Goal: Participate in discussion

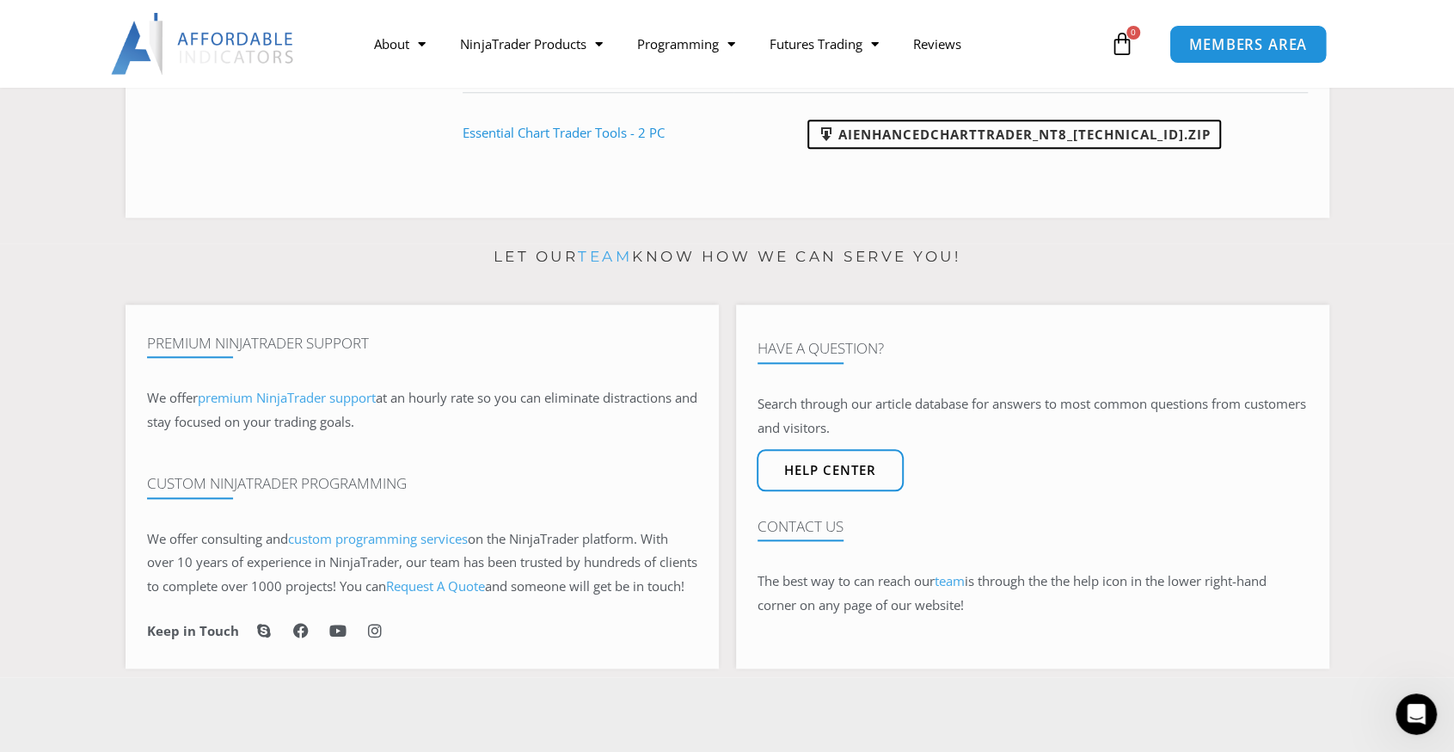
drag, startPoint x: 0, startPoint y: 0, endPoint x: 1284, endPoint y: 52, distance: 1285.0
click at [1284, 52] on link "MEMBERS AREA" at bounding box center [1248, 43] width 157 height 39
click at [1426, 712] on div "Open Intercom Messenger" at bounding box center [1413, 711] width 57 height 57
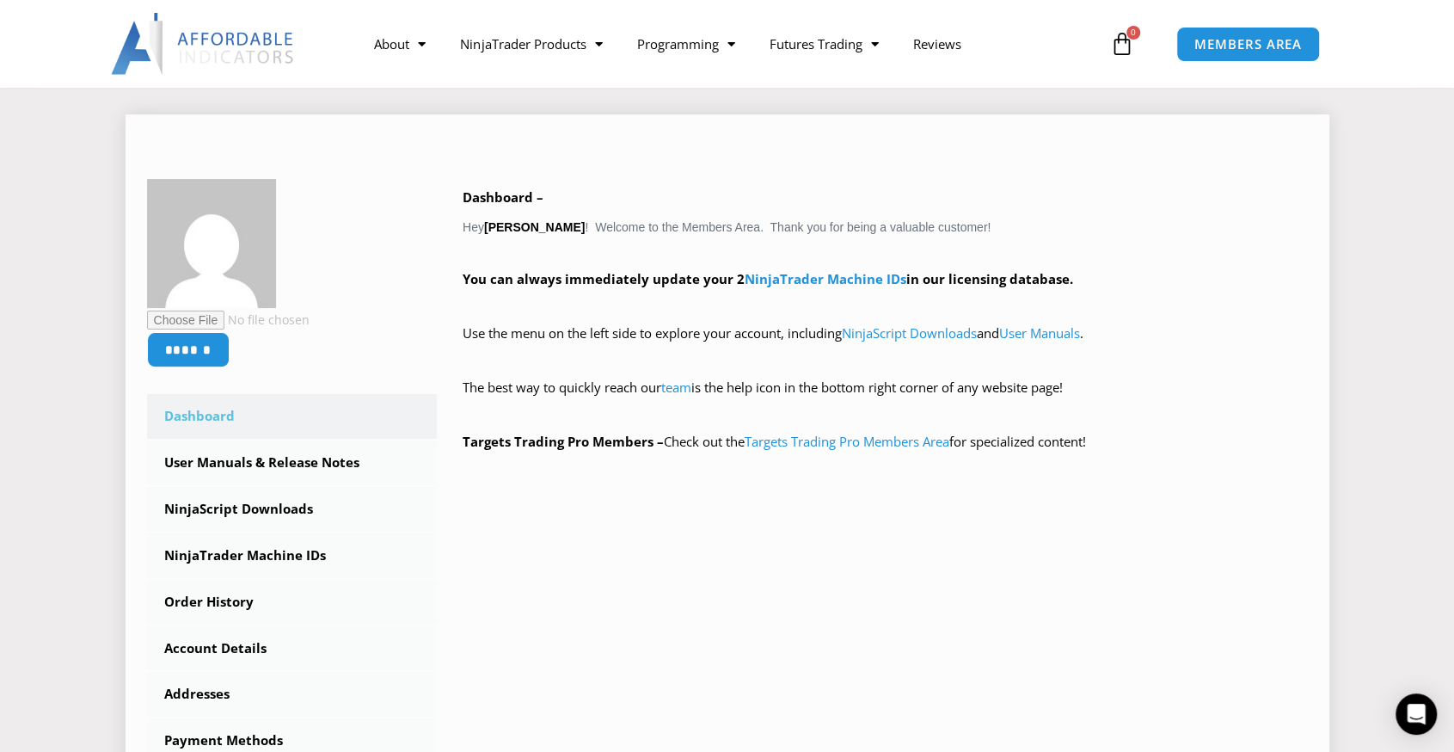
scroll to position [258, 0]
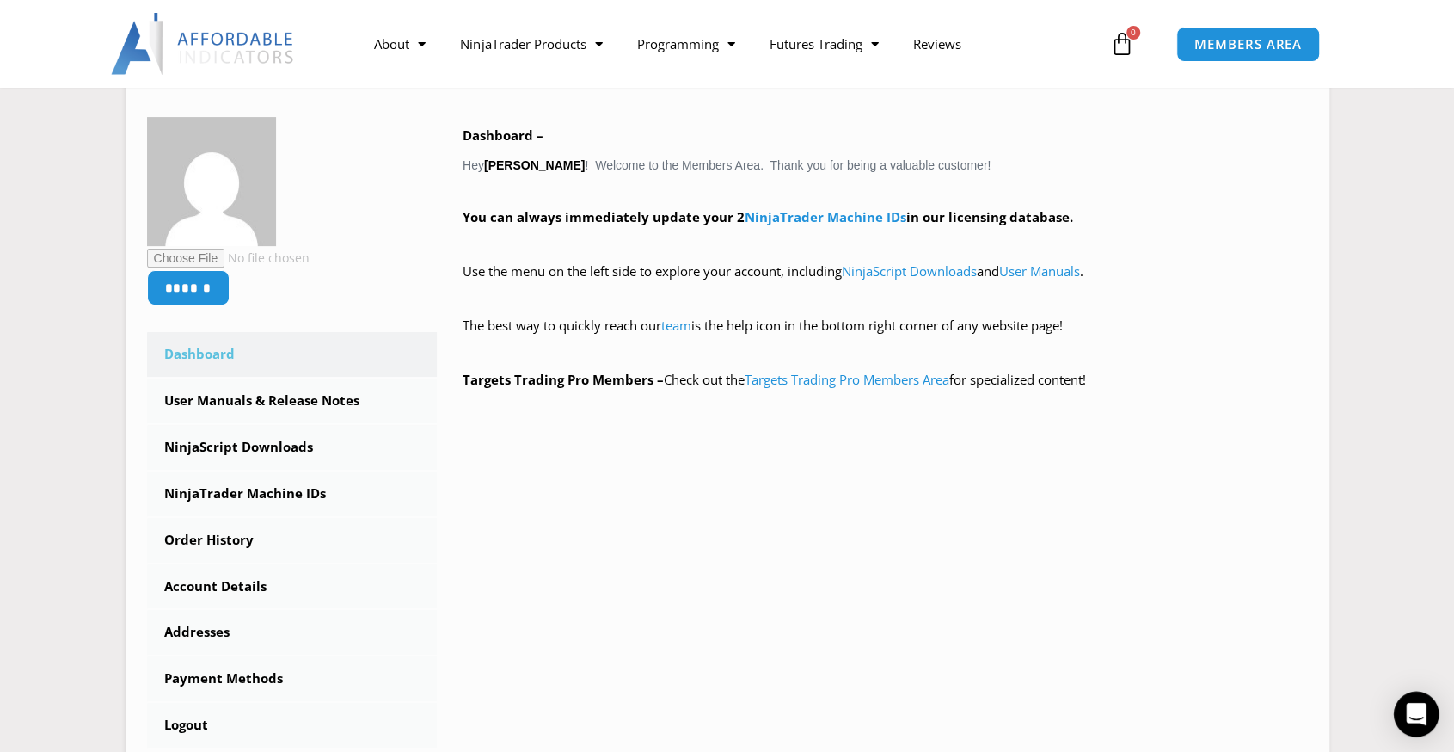
click at [1421, 727] on div "Open Intercom Messenger" at bounding box center [1417, 714] width 46 height 46
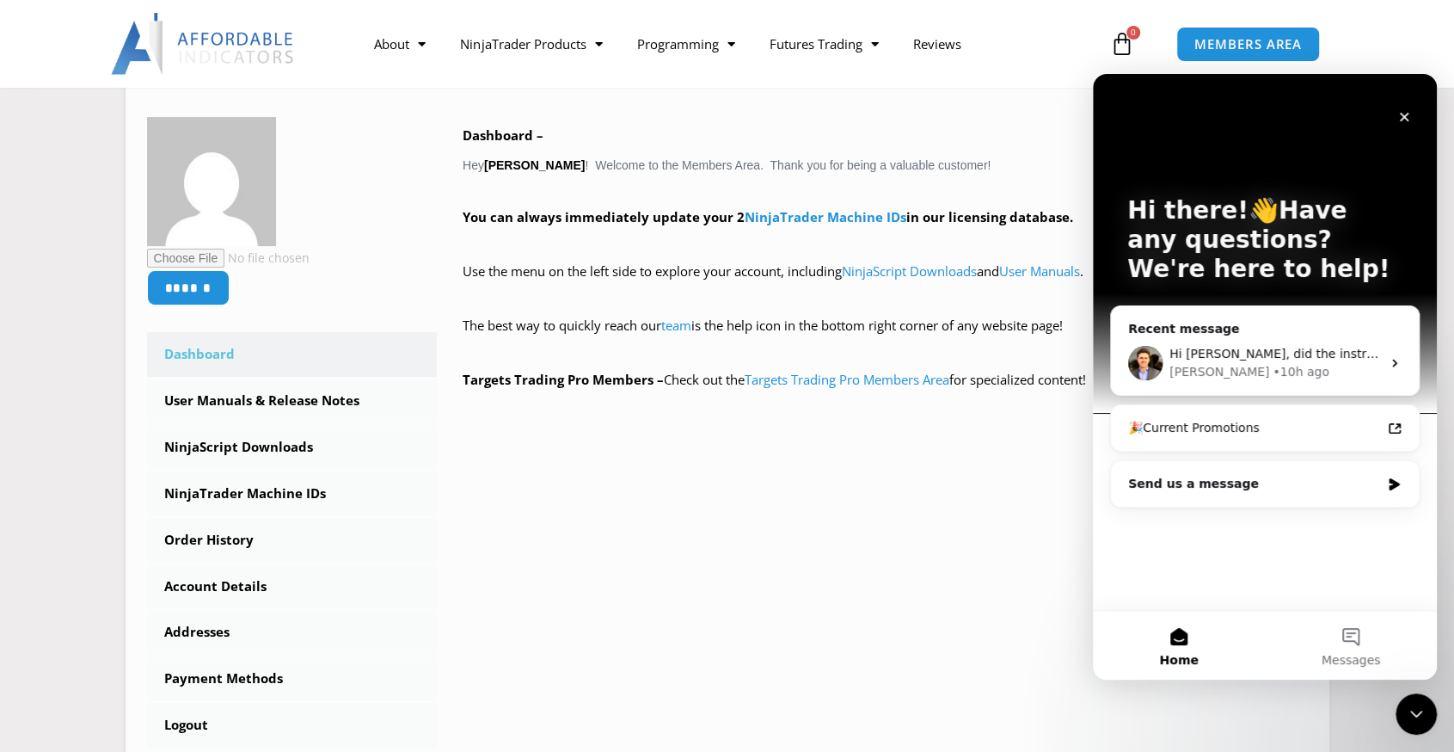
scroll to position [0, 0]
click at [1273, 367] on div "• 10h ago" at bounding box center [1301, 372] width 56 height 18
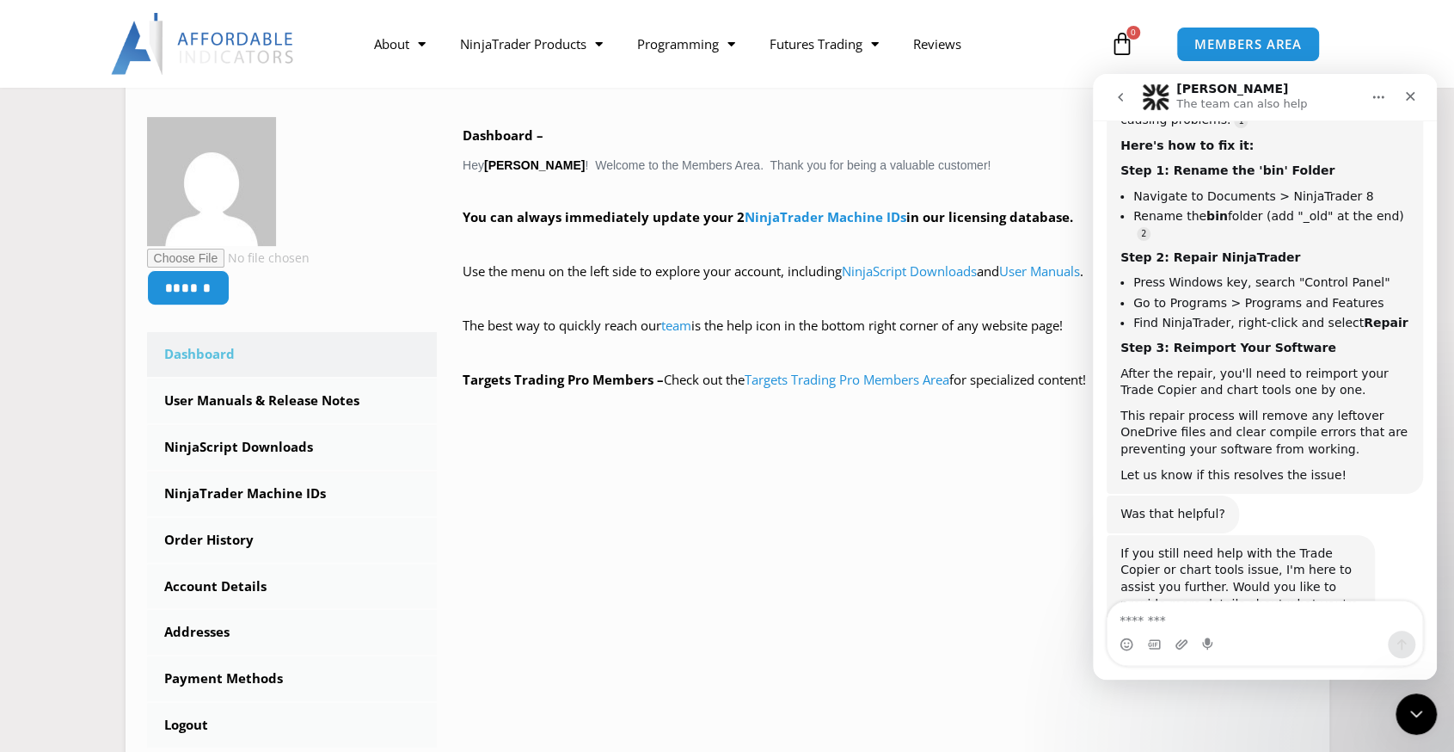
scroll to position [1158, 0]
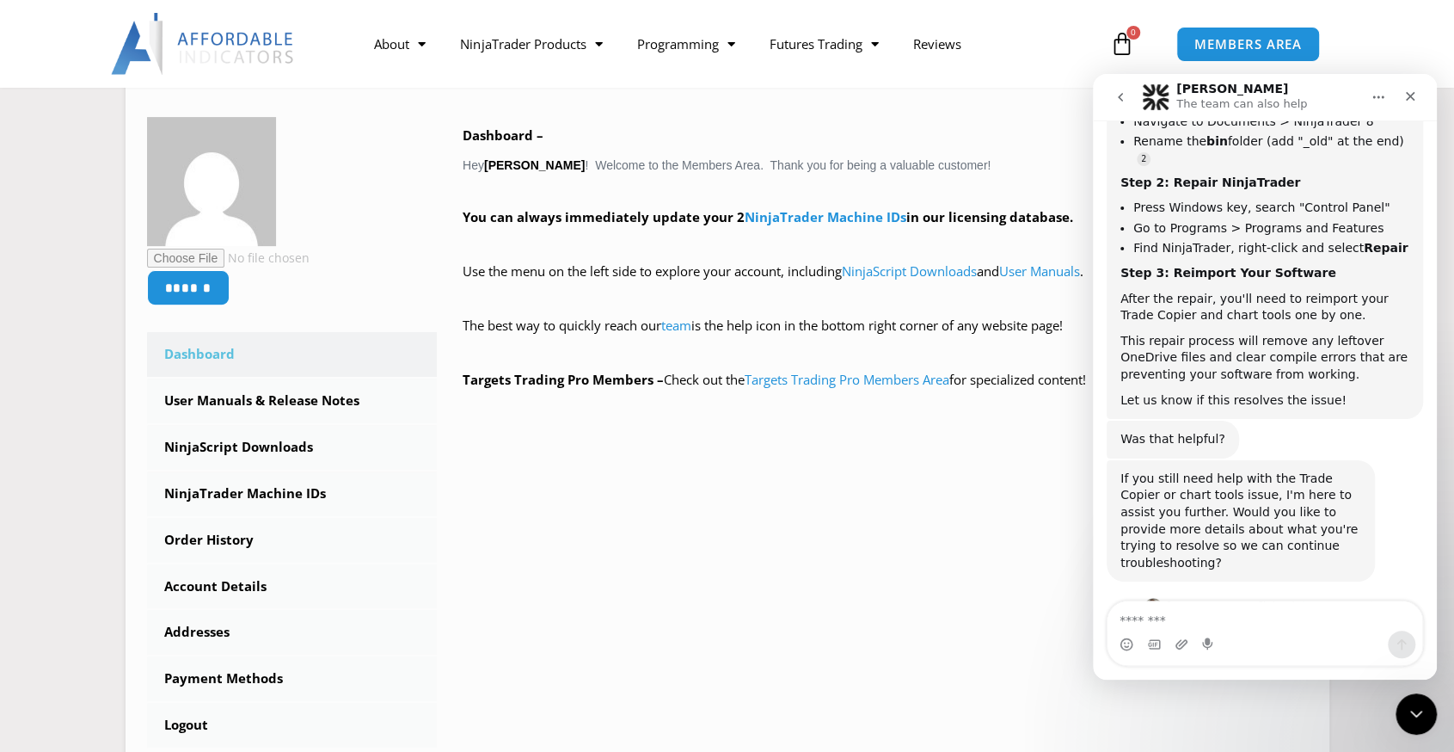
click at [1265, 611] on textarea "Message…" at bounding box center [1265, 615] width 315 height 29
type textarea "**********"
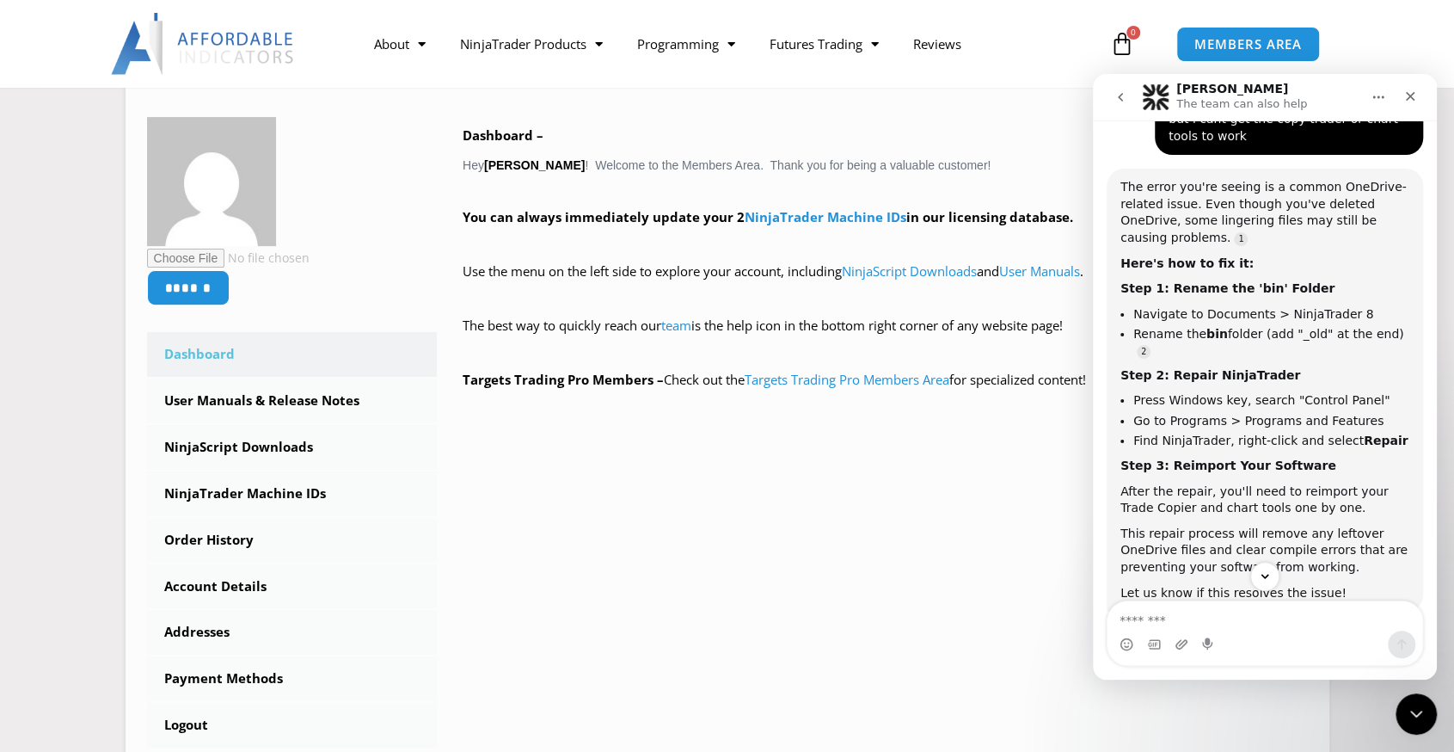
scroll to position [998, 0]
